Goal: Information Seeking & Learning: Learn about a topic

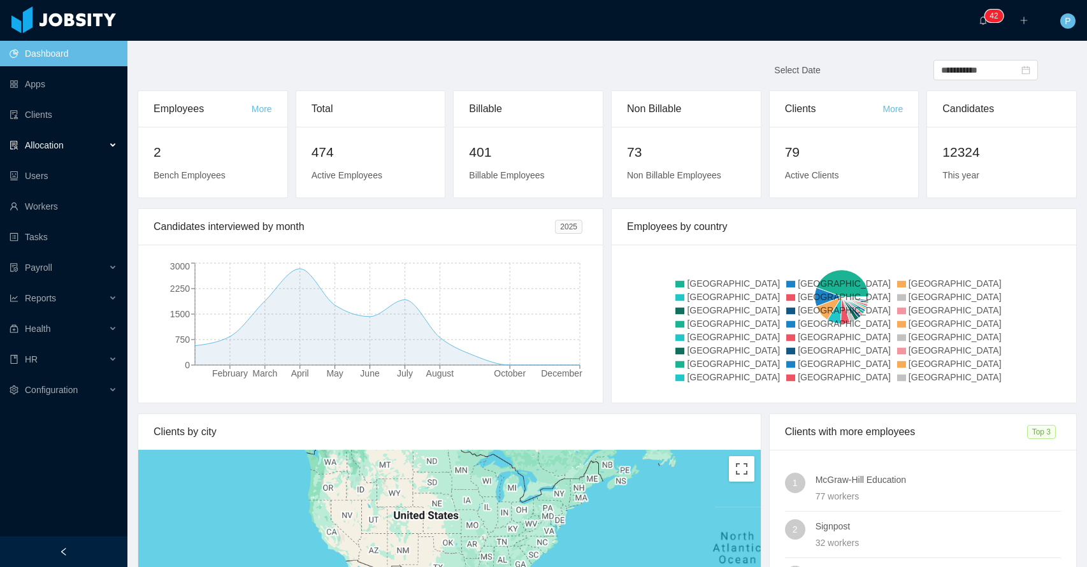
click at [68, 145] on div "Allocation" at bounding box center [63, 144] width 127 height 25
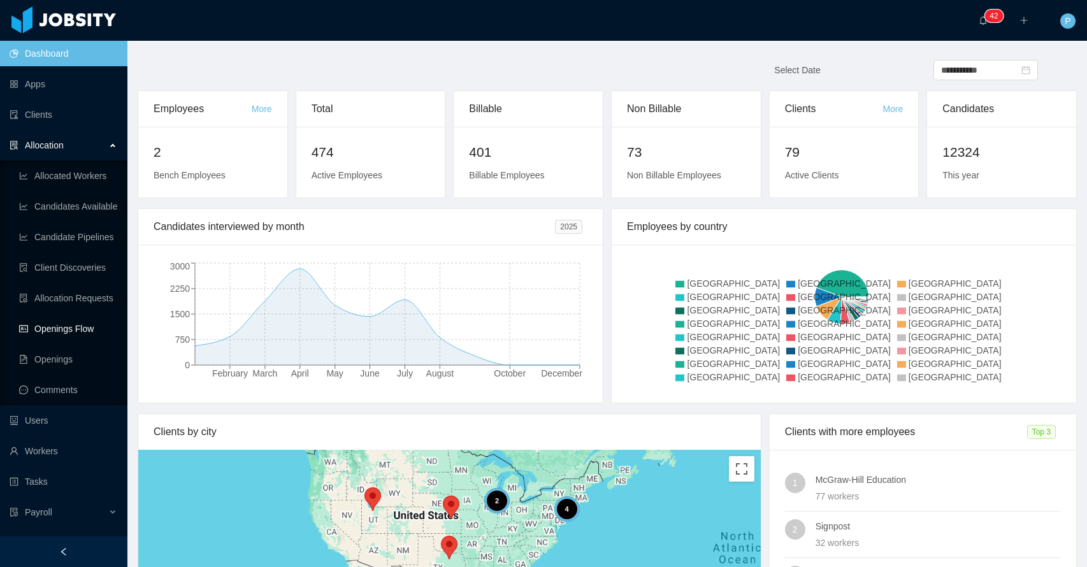
click at [68, 332] on link "Openings Flow" at bounding box center [68, 328] width 98 height 25
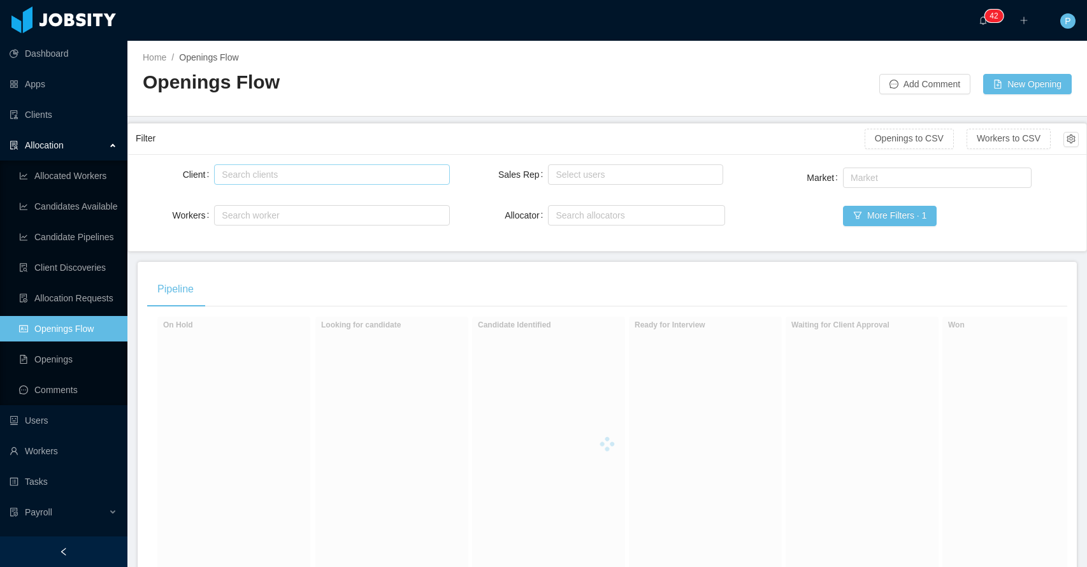
click at [241, 174] on div "Search clients" at bounding box center [329, 174] width 215 height 13
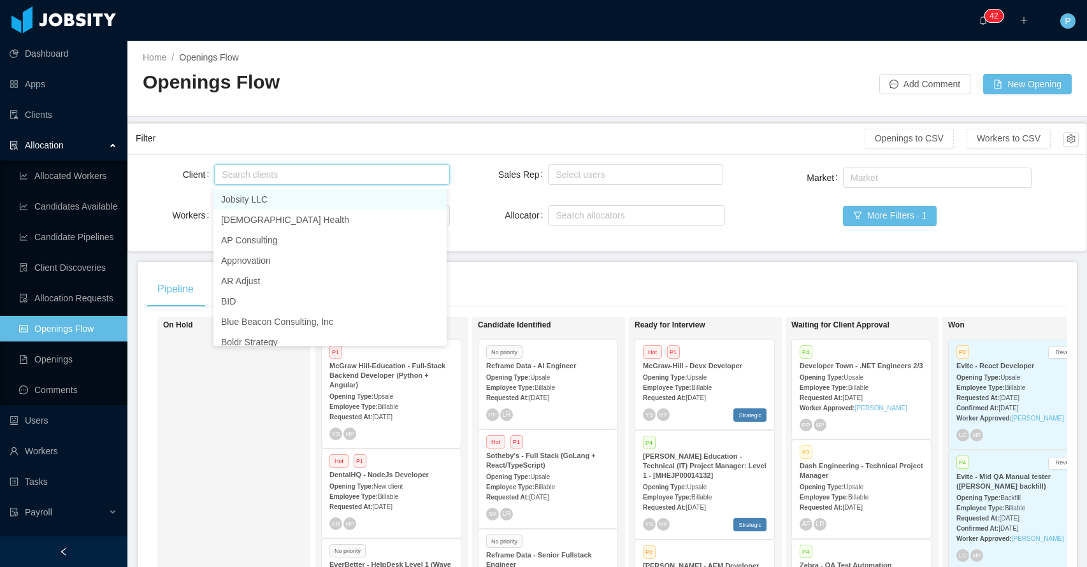
click at [378, 101] on div "Openings Flow" at bounding box center [375, 87] width 464 height 36
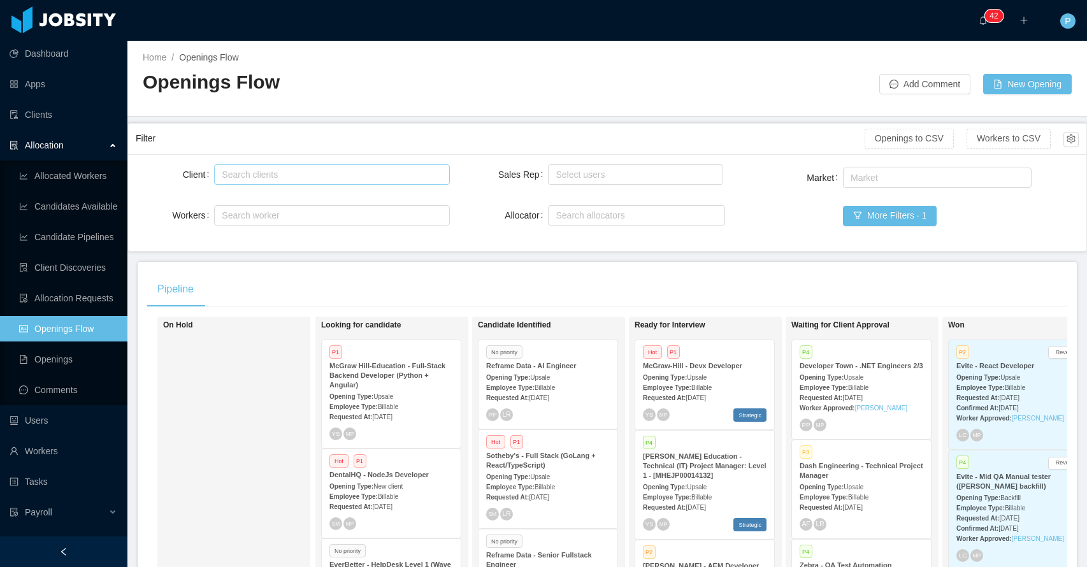
click at [326, 169] on div "Search clients" at bounding box center [329, 174] width 215 height 13
click at [393, 124] on div "Filter Openings to CSV Workers to CSV" at bounding box center [607, 139] width 943 height 31
click at [311, 173] on div "Search clients" at bounding box center [329, 174] width 215 height 13
click at [332, 171] on div "Search clients" at bounding box center [329, 174] width 215 height 13
type input "******"
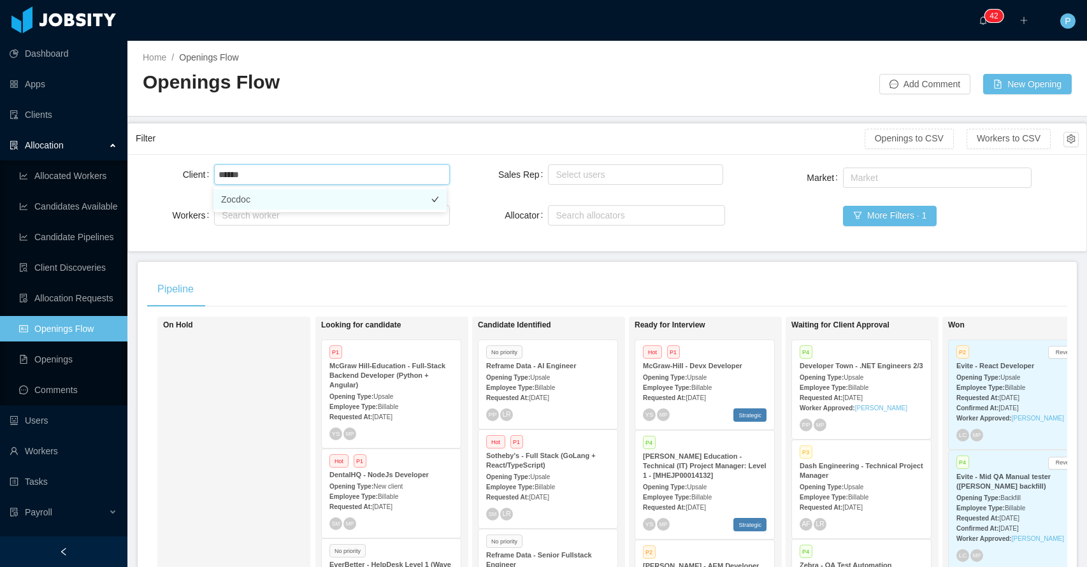
click at [233, 204] on li "Zocdoc" at bounding box center [329, 199] width 233 height 20
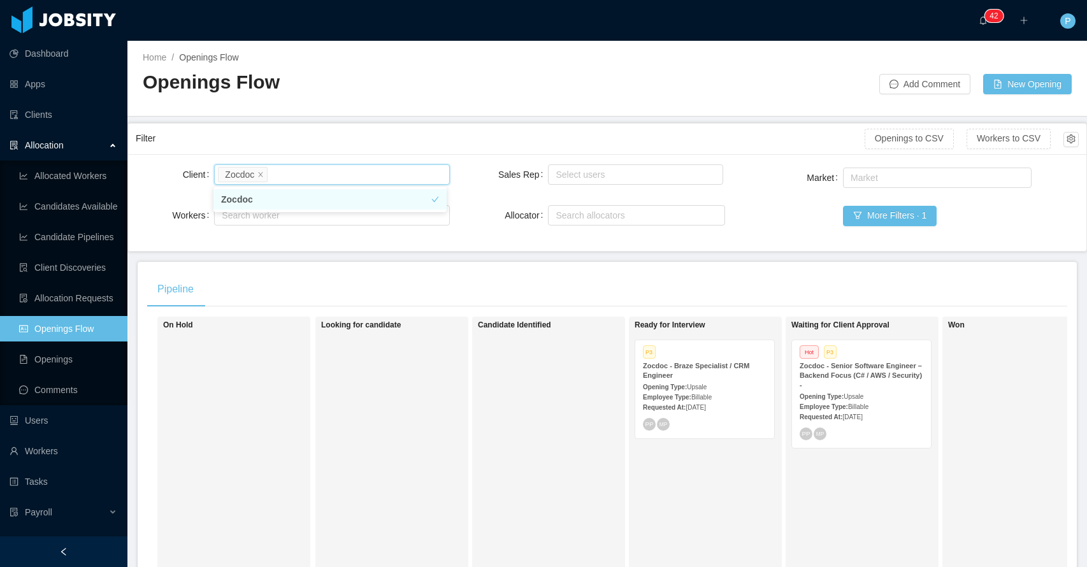
click at [423, 125] on div "Filter Openings to CSV Workers to CSV" at bounding box center [607, 139] width 943 height 31
click at [61, 269] on link "Client Discoveries" at bounding box center [68, 267] width 98 height 25
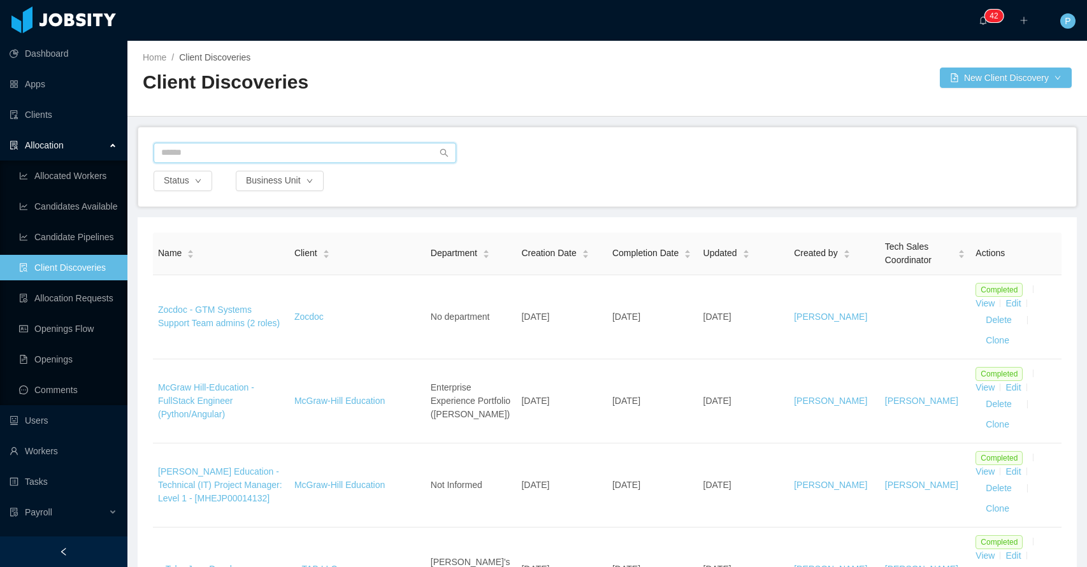
click at [266, 150] on input "text" at bounding box center [304, 153] width 303 height 20
type input "******"
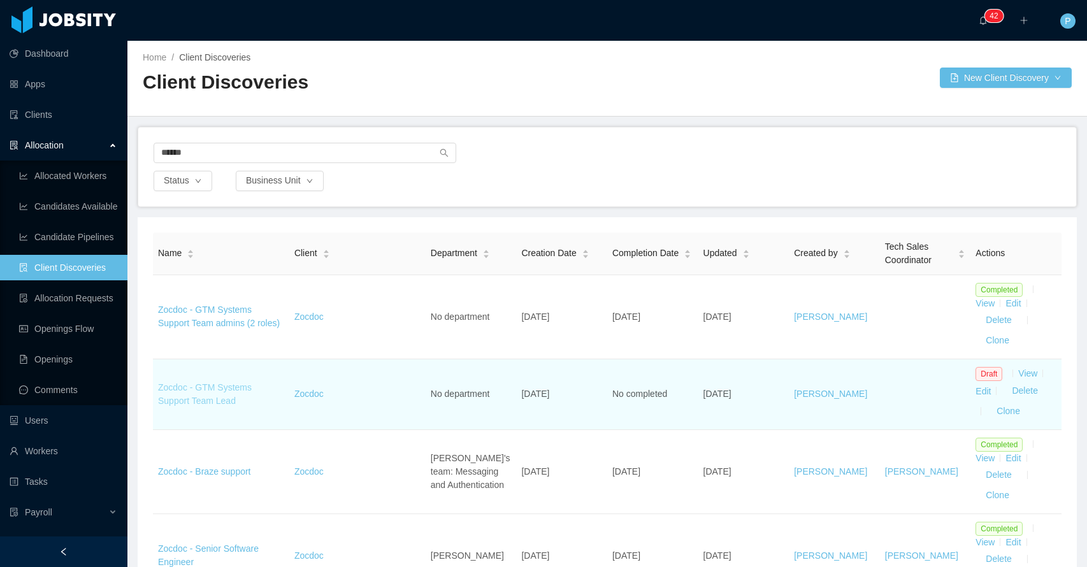
click at [206, 386] on link "Zocdoc - GTM Systems Support Team Lead" at bounding box center [205, 394] width 94 height 24
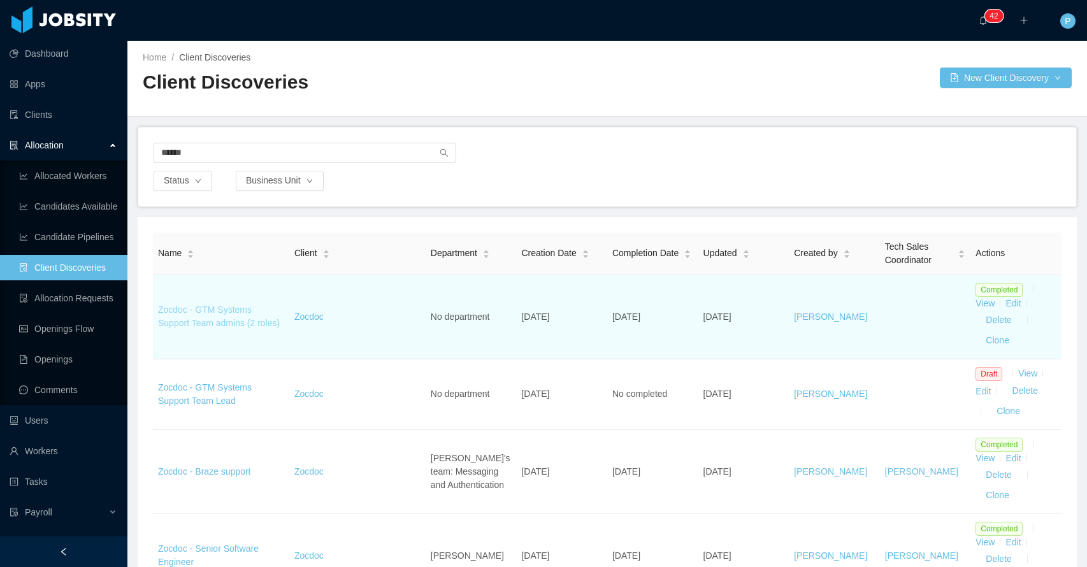
click at [220, 304] on link "Zocdoc - GTM Systems Support Team admins (2 roles)" at bounding box center [219, 316] width 122 height 24
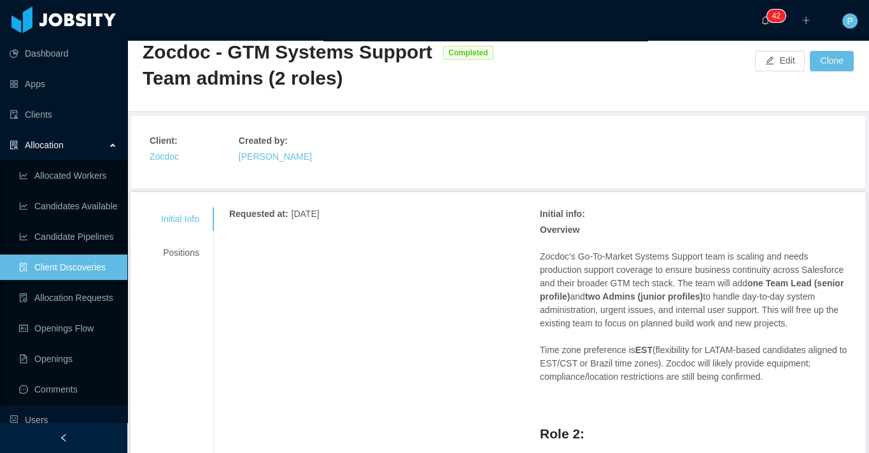
scroll to position [29, 0]
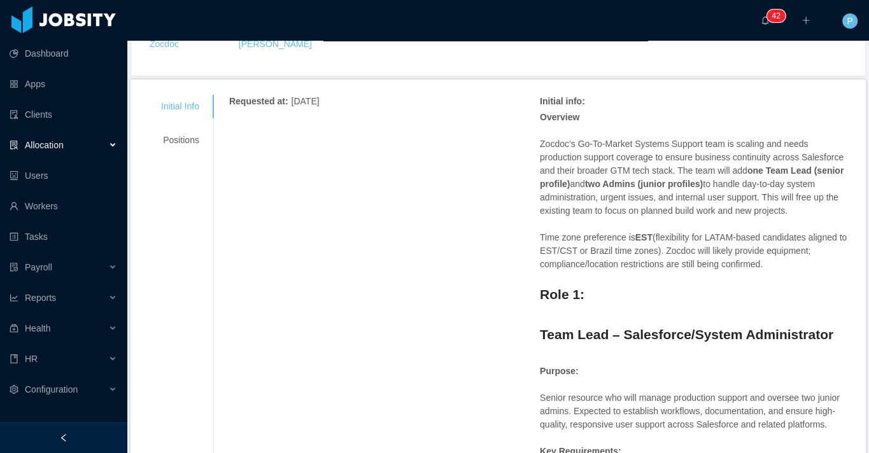
scroll to position [141, 0]
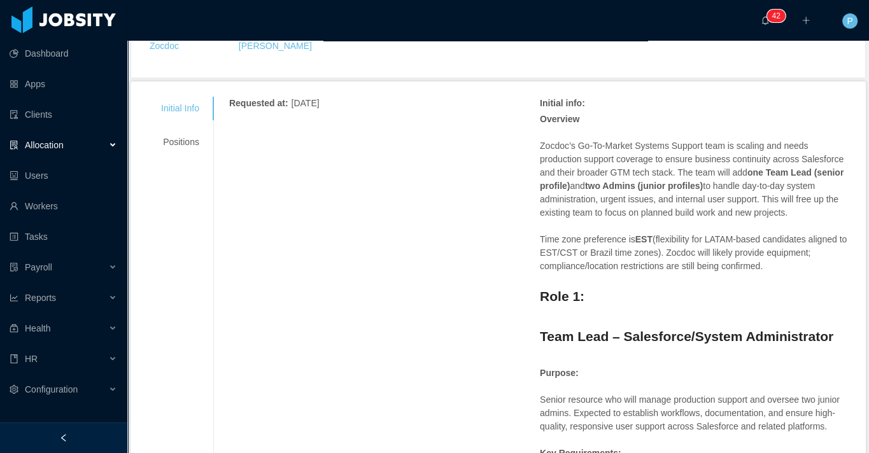
drag, startPoint x: 806, startPoint y: 276, endPoint x: 517, endPoint y: 108, distance: 334.2
click at [599, 121] on p "Overview" at bounding box center [695, 119] width 311 height 13
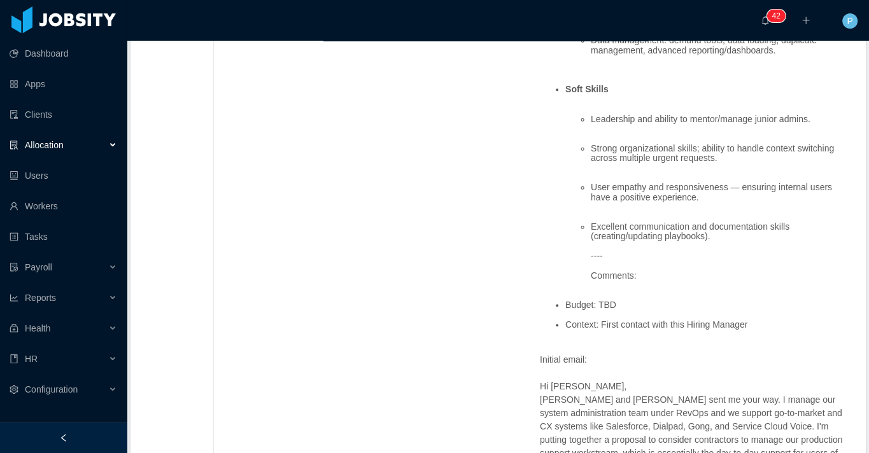
scroll to position [707, 0]
